Goal: Transaction & Acquisition: Purchase product/service

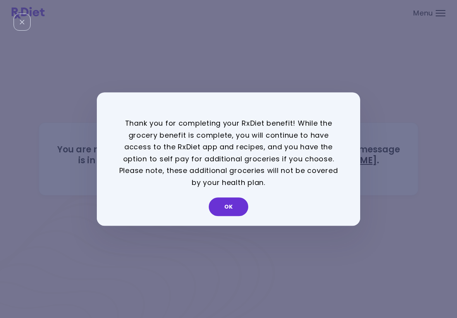
click at [240, 207] on button "OK" at bounding box center [228, 206] width 39 height 19
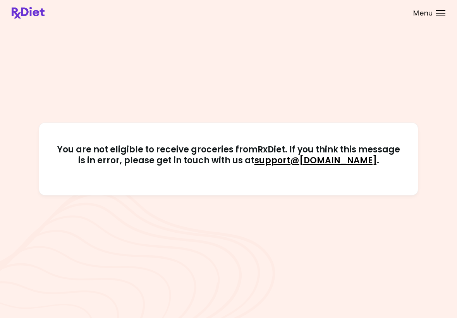
click at [317, 13] on div at bounding box center [441, 13] width 10 height 1
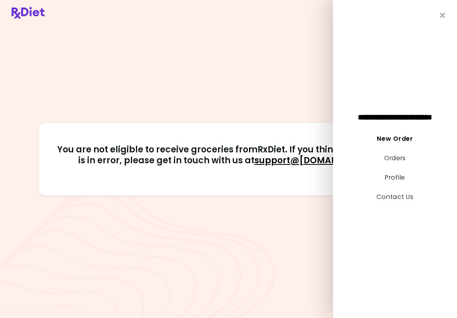
click at [317, 140] on link "New Order" at bounding box center [395, 138] width 36 height 9
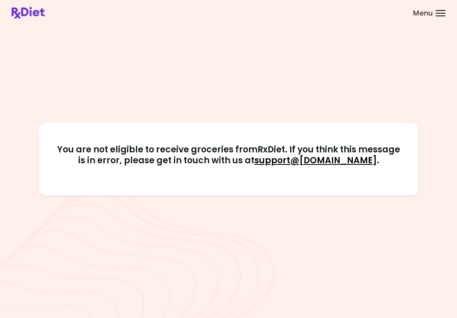
click at [317, 16] on div at bounding box center [441, 15] width 10 height 1
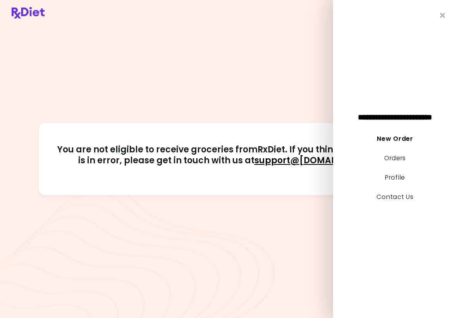
click at [317, 155] on li "Orders" at bounding box center [395, 161] width 124 height 19
click at [317, 159] on link "Orders" at bounding box center [395, 157] width 22 height 9
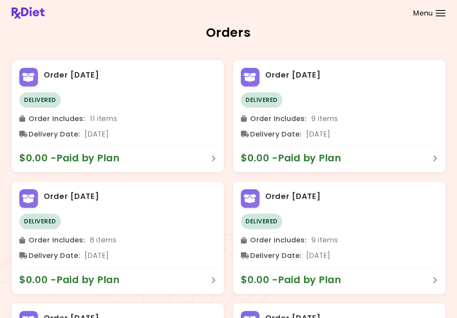
click at [317, 15] on div at bounding box center [441, 15] width 10 height 1
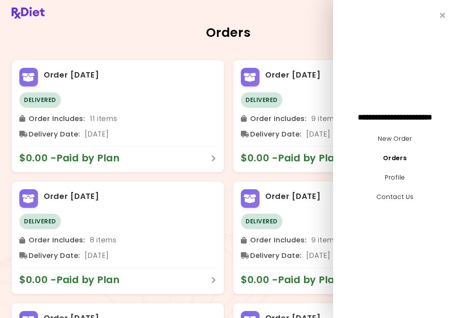
click at [317, 12] on icon "Close" at bounding box center [442, 15] width 5 height 7
